Goal: Transaction & Acquisition: Purchase product/service

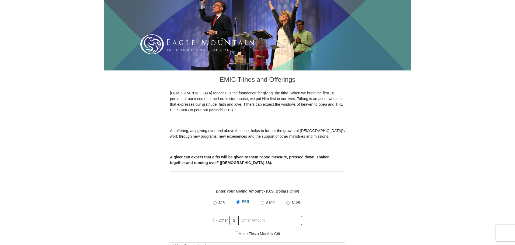
scroll to position [162, 0]
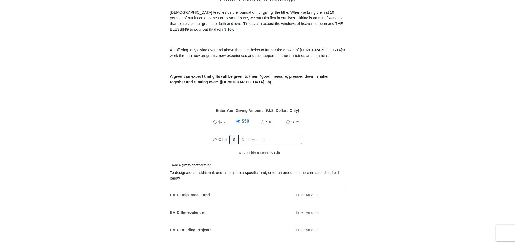
click at [216, 138] on input "Other" at bounding box center [214, 139] width 3 height 3
radio input "true"
click at [257, 141] on div "$25 $50 $100 $125 Other $" at bounding box center [257, 132] width 94 height 35
click at [260, 136] on input "text" at bounding box center [271, 139] width 62 height 9
type input "201"
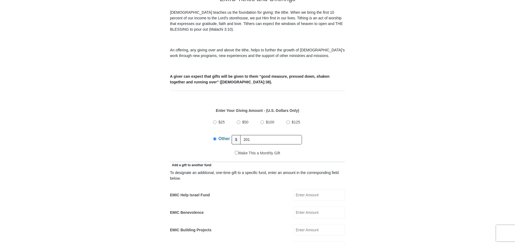
click at [305, 189] on input "EMIC Help Israel Fund" at bounding box center [318, 195] width 51 height 12
type input "5"
click at [321, 224] on input "EMIC Building Projects" at bounding box center [318, 230] width 51 height 12
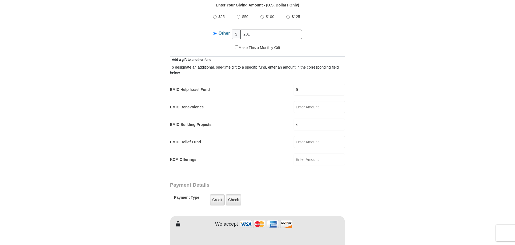
scroll to position [269, 0]
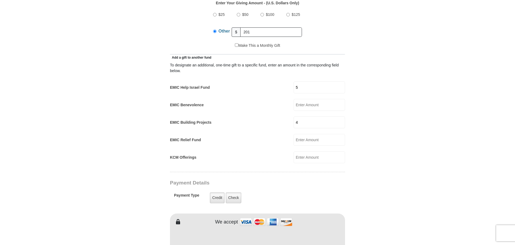
type input "4"
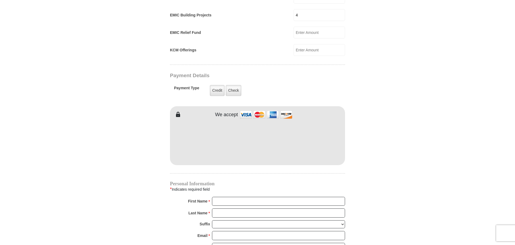
scroll to position [377, 0]
click at [253, 197] on input "First Name *" at bounding box center [278, 201] width 133 height 9
type input "JM Elite"
type input "Holdings LLC"
type input "[EMAIL_ADDRESS][DOMAIN_NAME]"
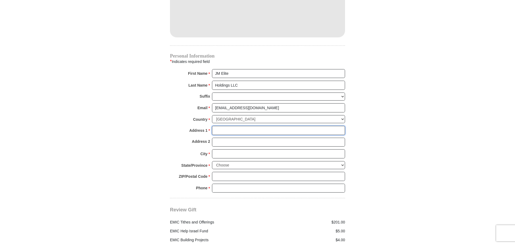
scroll to position [506, 0]
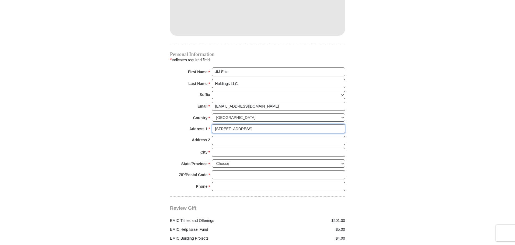
type input "[STREET_ADDRESS]"
type input "[GEOGRAPHIC_DATA]"
select select "[GEOGRAPHIC_DATA]"
type input "76179"
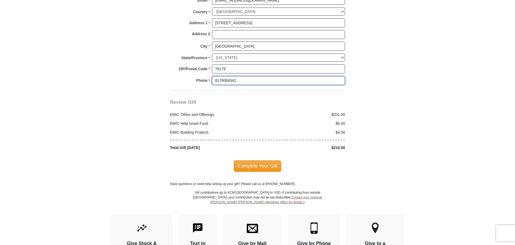
scroll to position [614, 0]
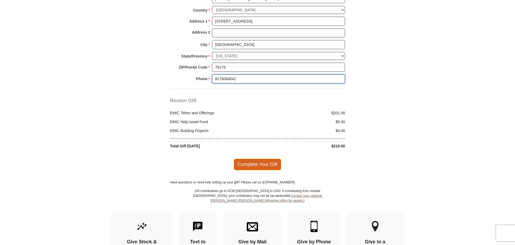
type input "8178084042"
click at [257, 162] on span "Complete Your Gift" at bounding box center [258, 164] width 48 height 11
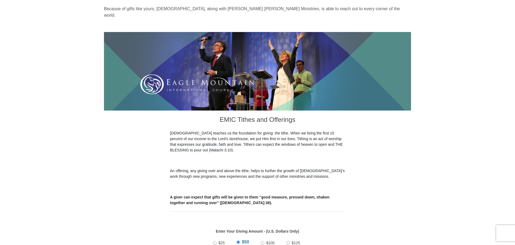
scroll to position [108, 0]
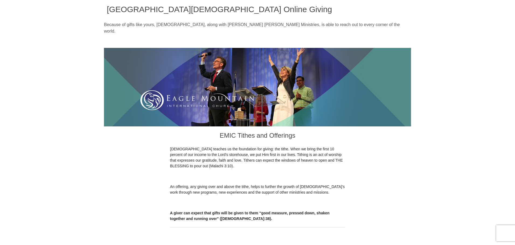
scroll to position [135, 0]
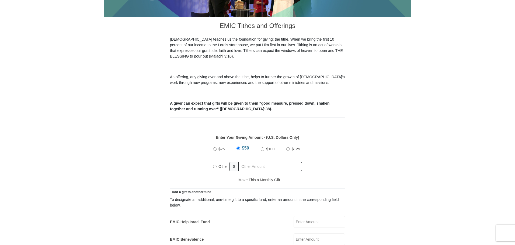
click at [216, 165] on input "Other" at bounding box center [214, 166] width 3 height 3
radio input "true"
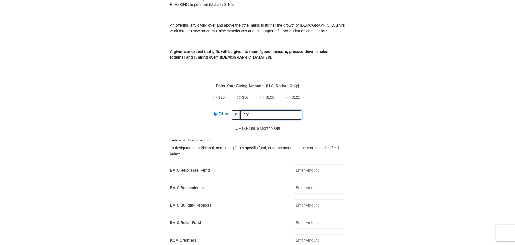
scroll to position [188, 0]
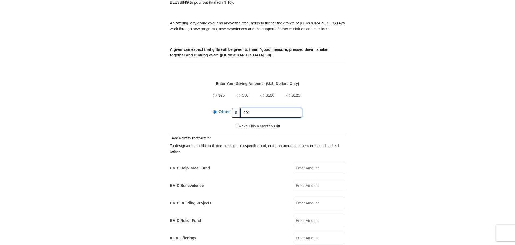
type input "201"
click at [304, 163] on input "EMIC Help Israel Fund" at bounding box center [318, 168] width 51 height 12
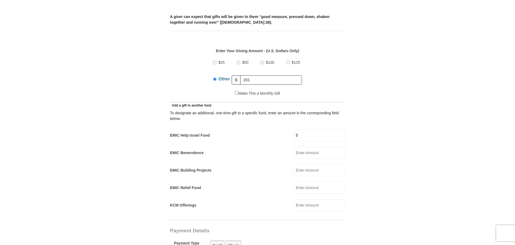
scroll to position [296, 0]
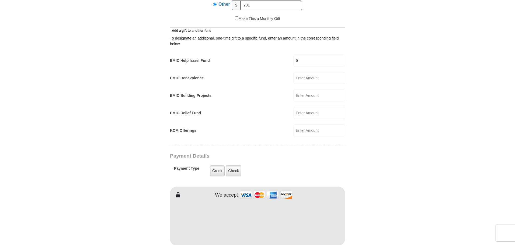
type input "5"
click at [304, 91] on input "EMIC Building Projects" at bounding box center [318, 96] width 51 height 12
type input "4"
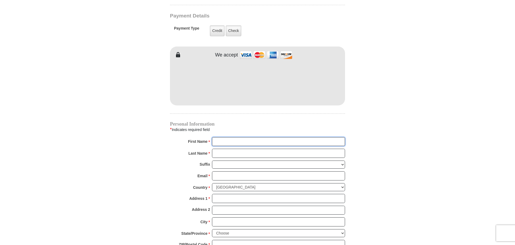
scroll to position [449, 0]
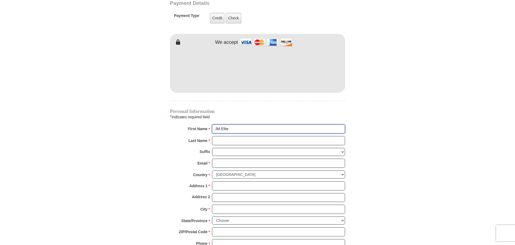
type input "JM Elite"
type input "Holdings LLC"
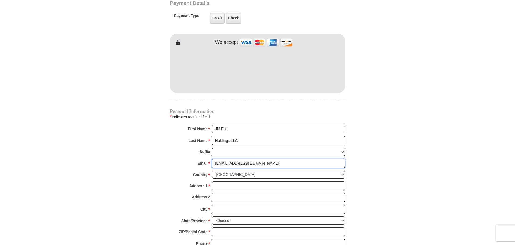
type input "[EMAIL_ADDRESS][DOMAIN_NAME]"
type input "[STREET_ADDRESS]"
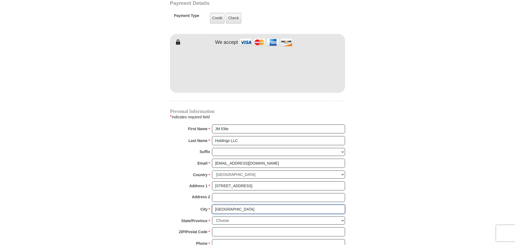
type input "[GEOGRAPHIC_DATA]"
select select "[GEOGRAPHIC_DATA]"
type input "76179"
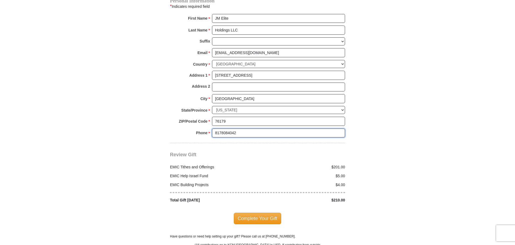
scroll to position [584, 0]
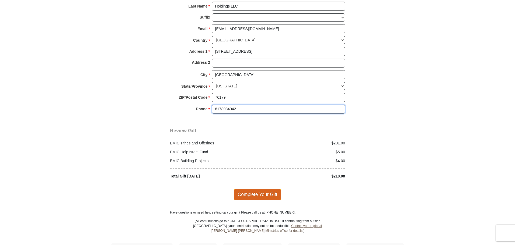
type input "8178084042"
click at [252, 189] on span "Complete Your Gift" at bounding box center [258, 194] width 48 height 11
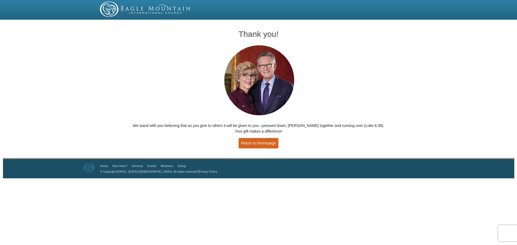
click at [256, 145] on link "Return to Homepage" at bounding box center [259, 143] width 40 height 10
